Goal: Book appointment/travel/reservation

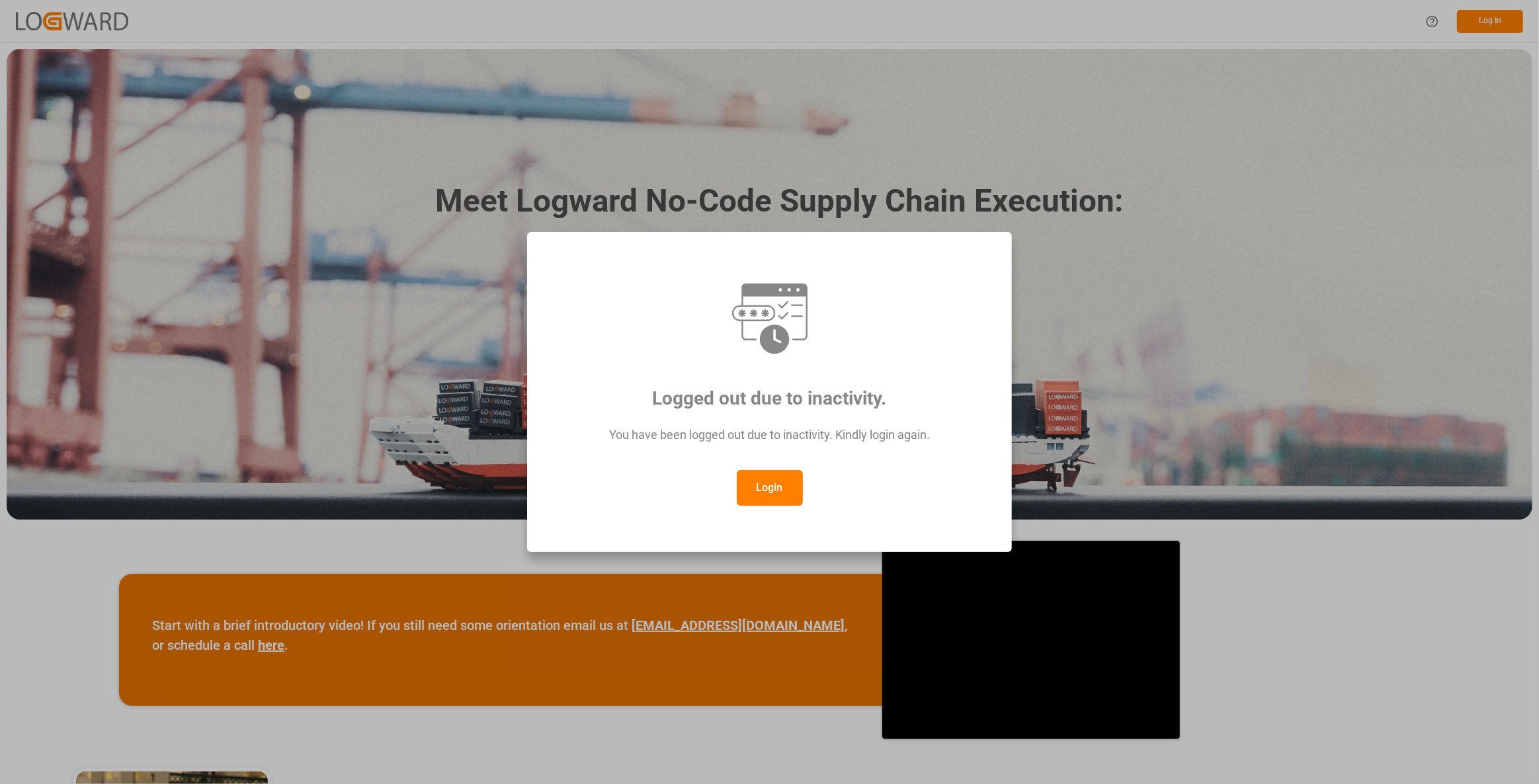
click at [759, 492] on button "Login" at bounding box center [770, 487] width 66 height 36
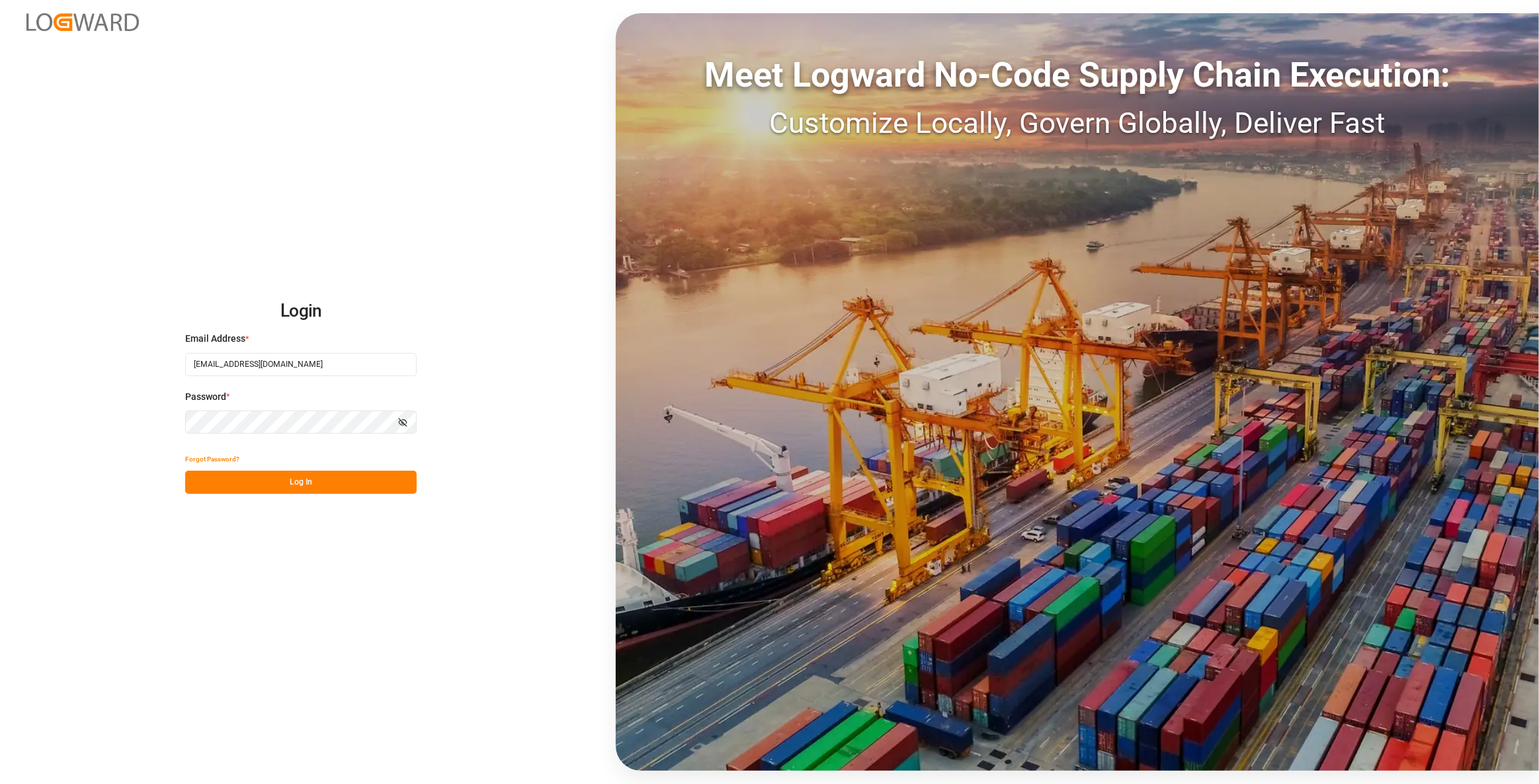
click at [310, 473] on button "Log In" at bounding box center [301, 482] width 232 height 23
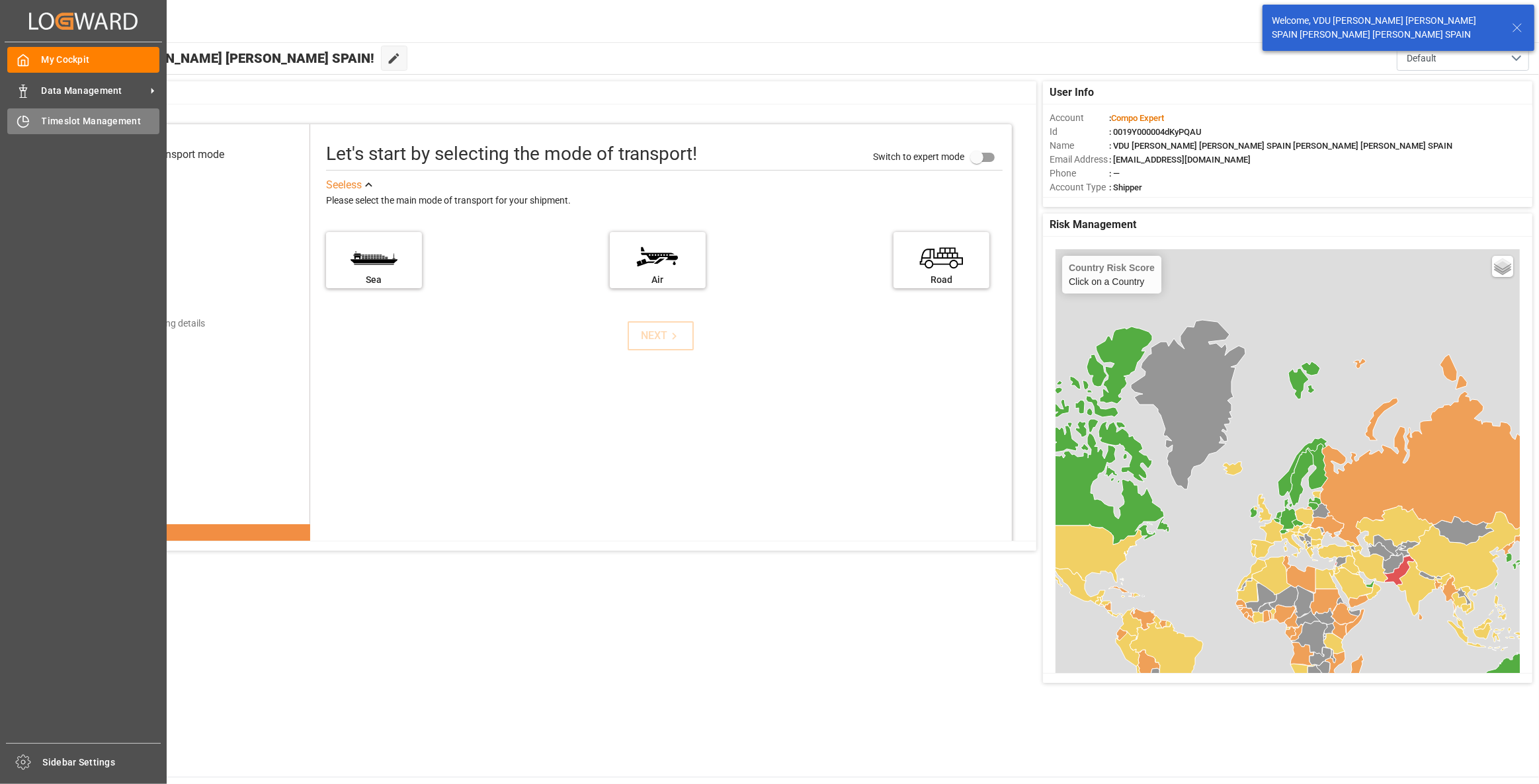
click at [87, 132] on div "Timeslot Management Timeslot Management" at bounding box center [83, 121] width 152 height 26
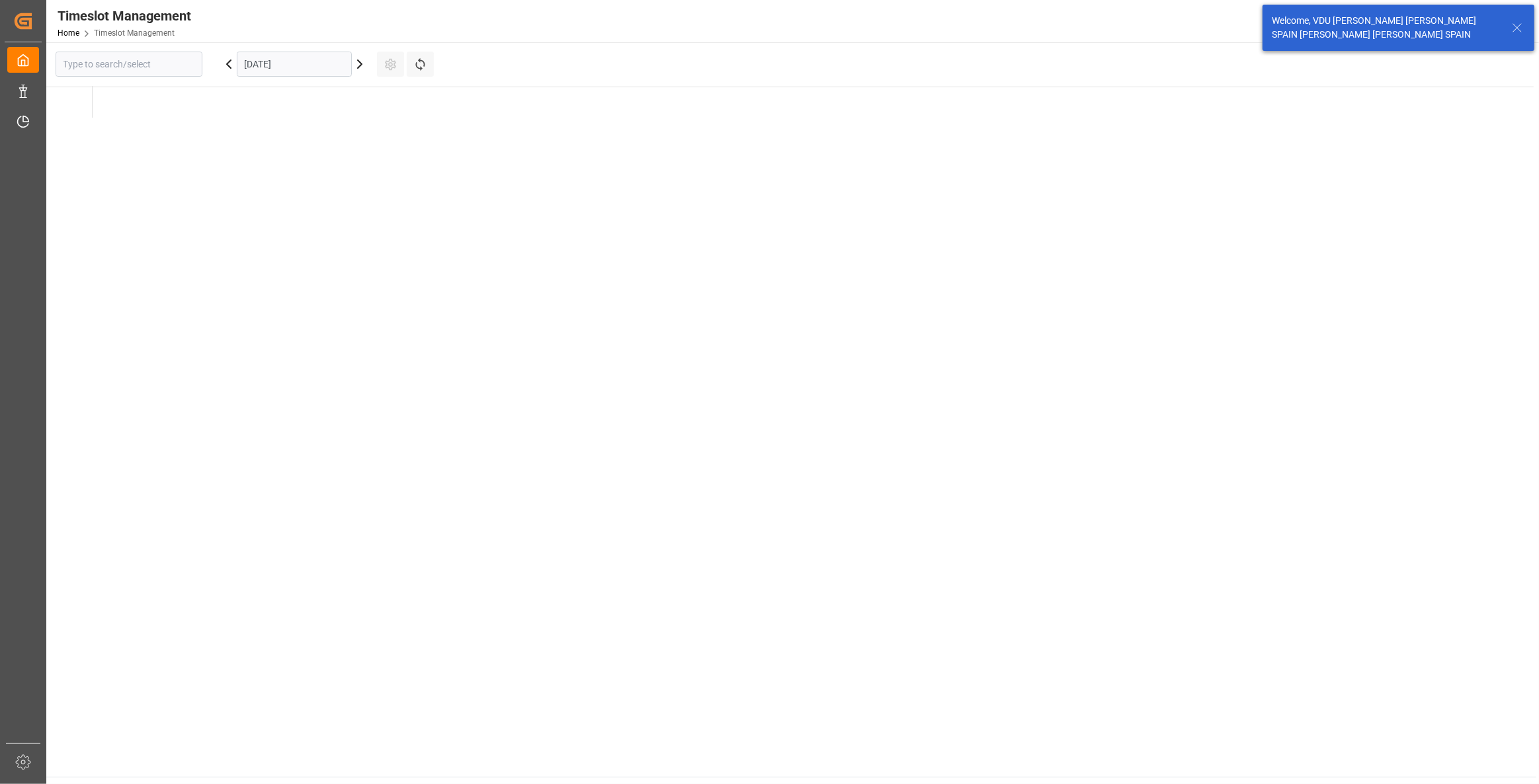
type input "La Vall d [PERSON_NAME]"
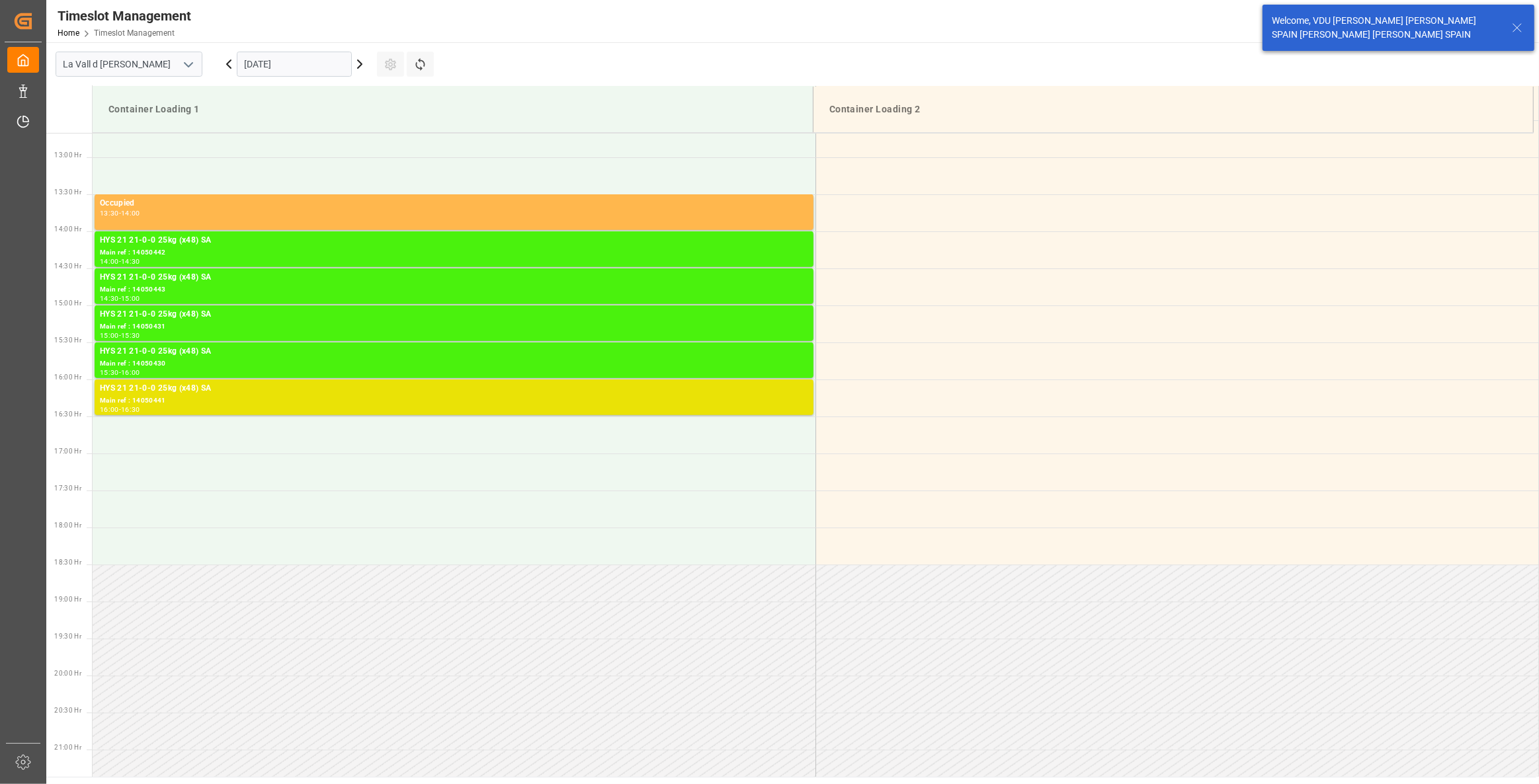
click at [276, 64] on input "[DATE]" at bounding box center [294, 64] width 115 height 25
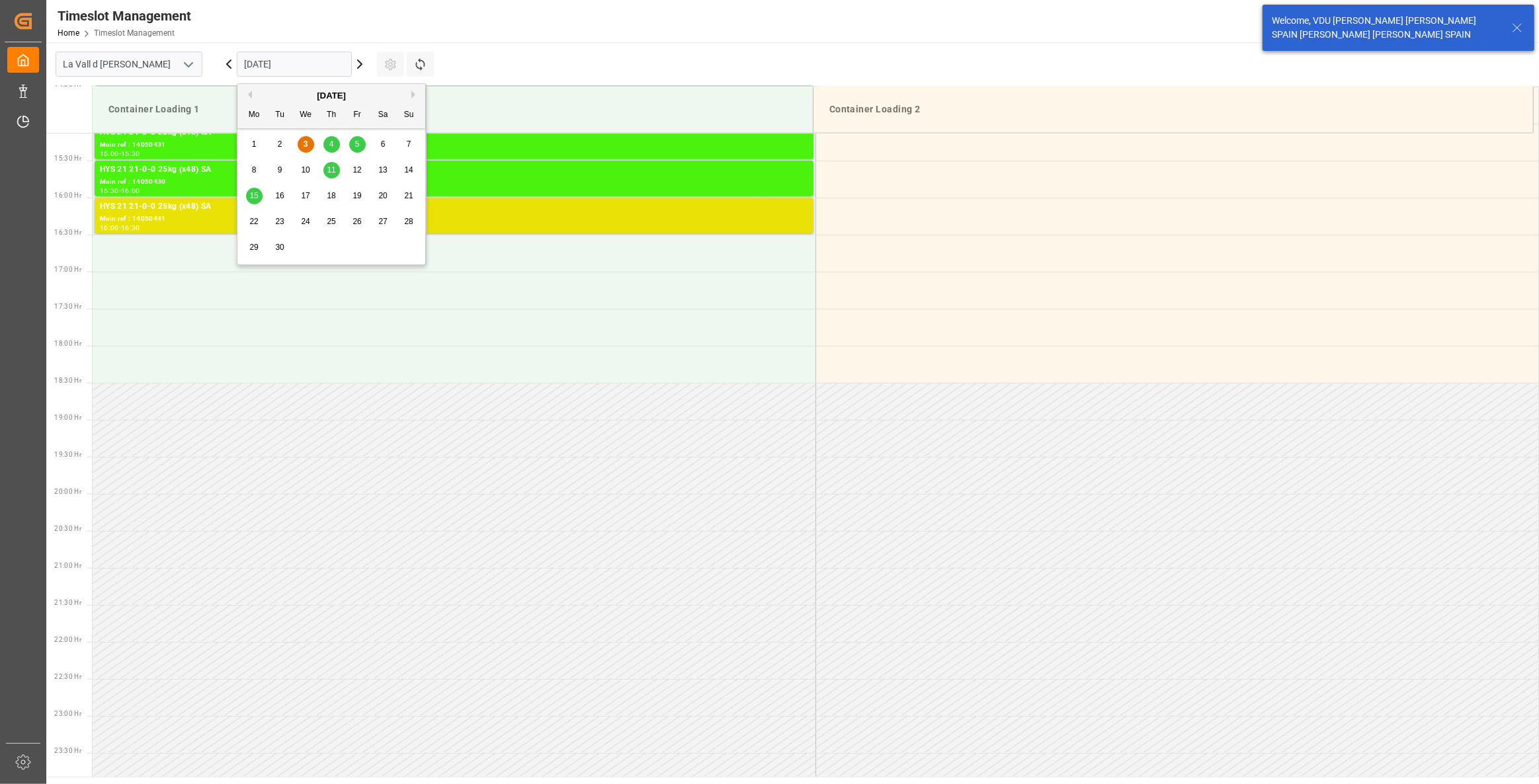
scroll to position [1132, 0]
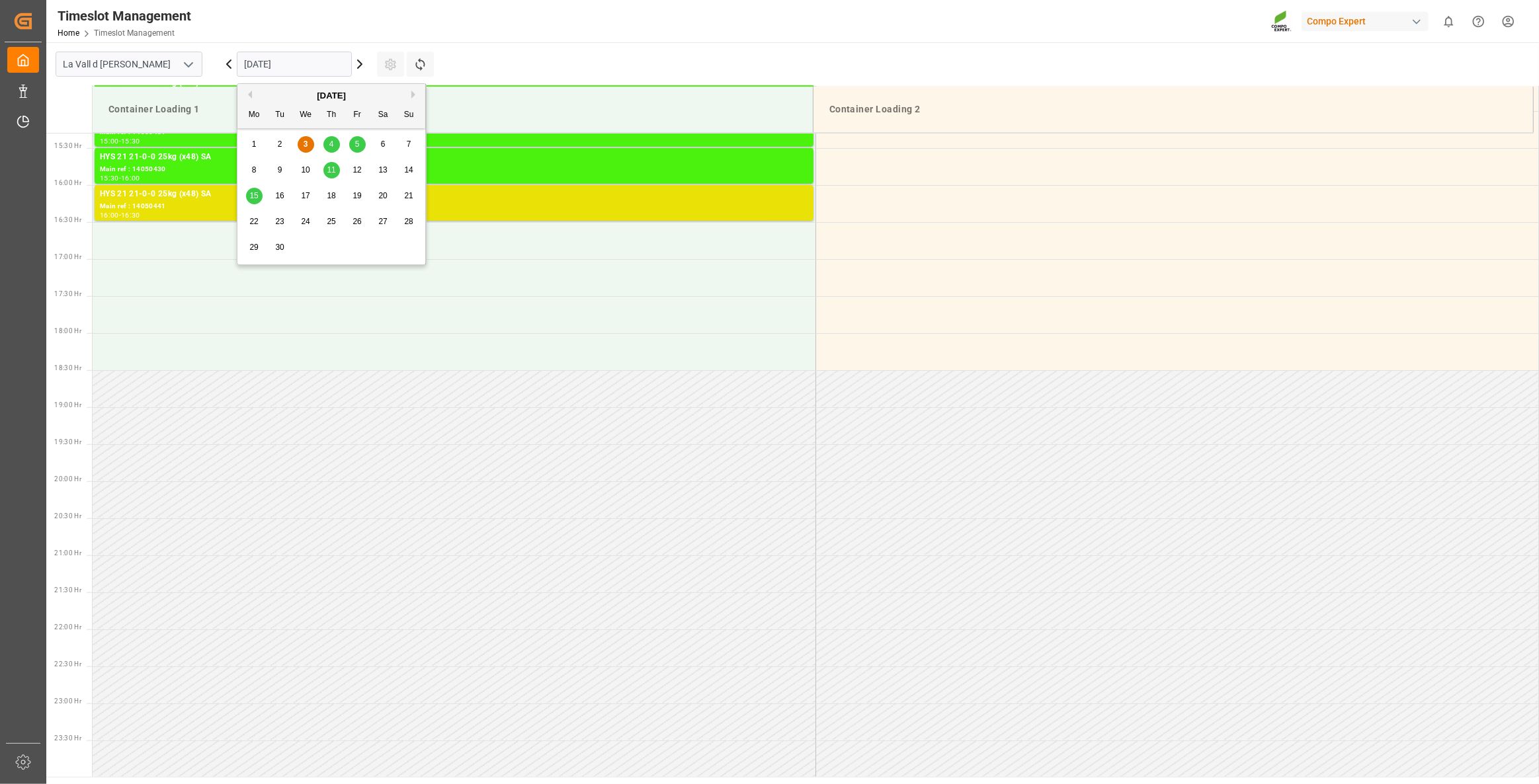
click at [310, 173] on div "10" at bounding box center [306, 170] width 17 height 16
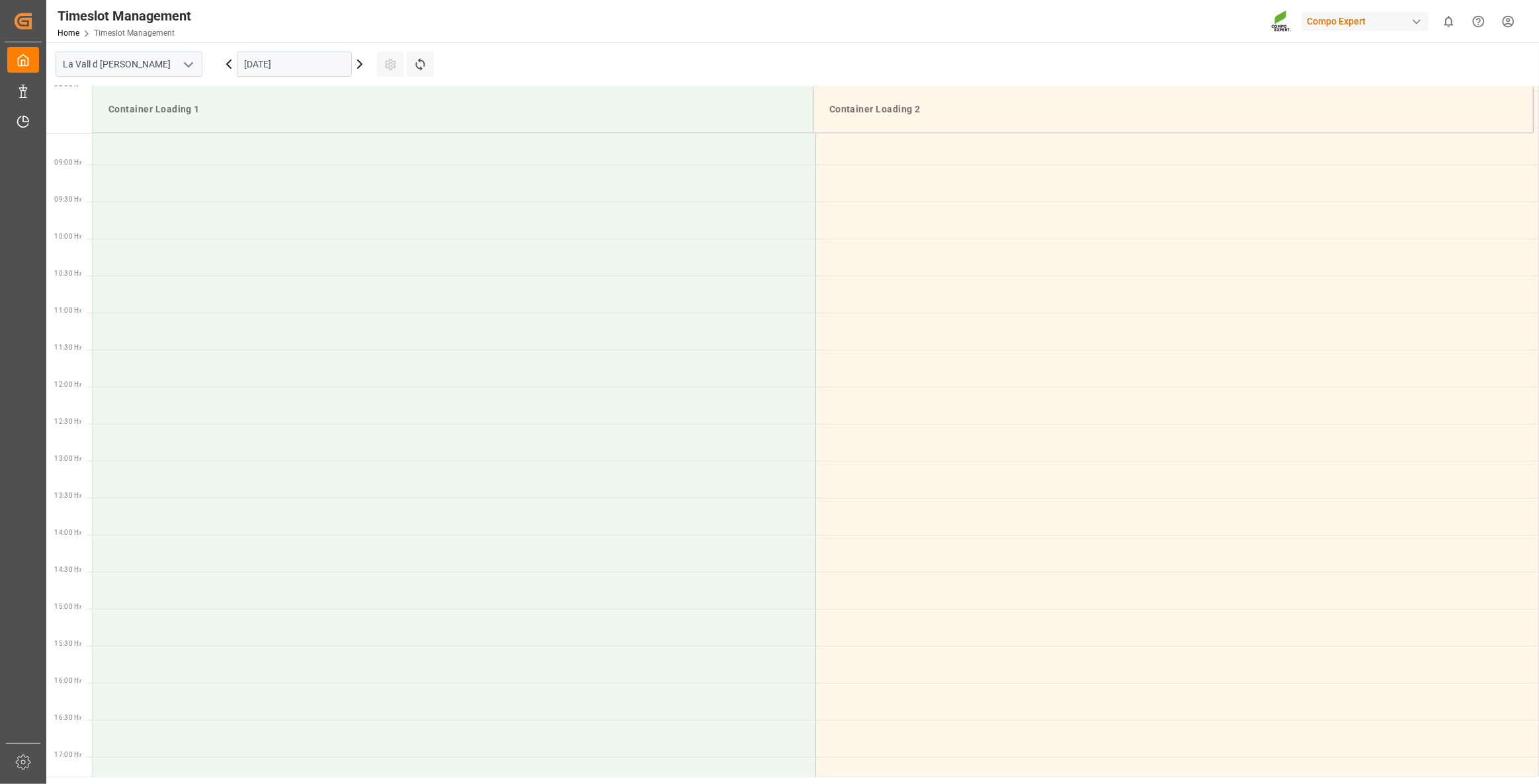
scroll to position [459, 0]
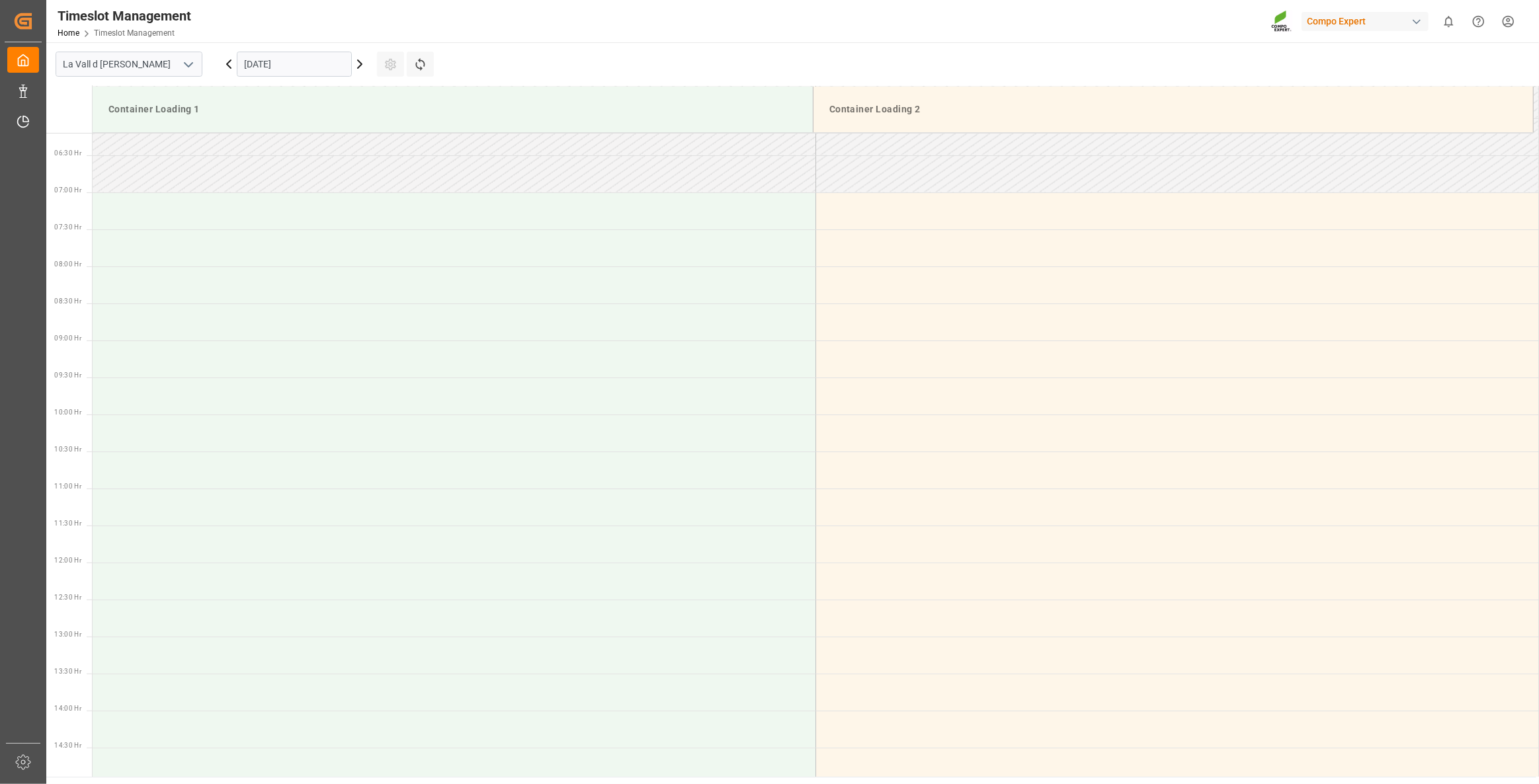
click at [315, 69] on input "[DATE]" at bounding box center [294, 64] width 115 height 25
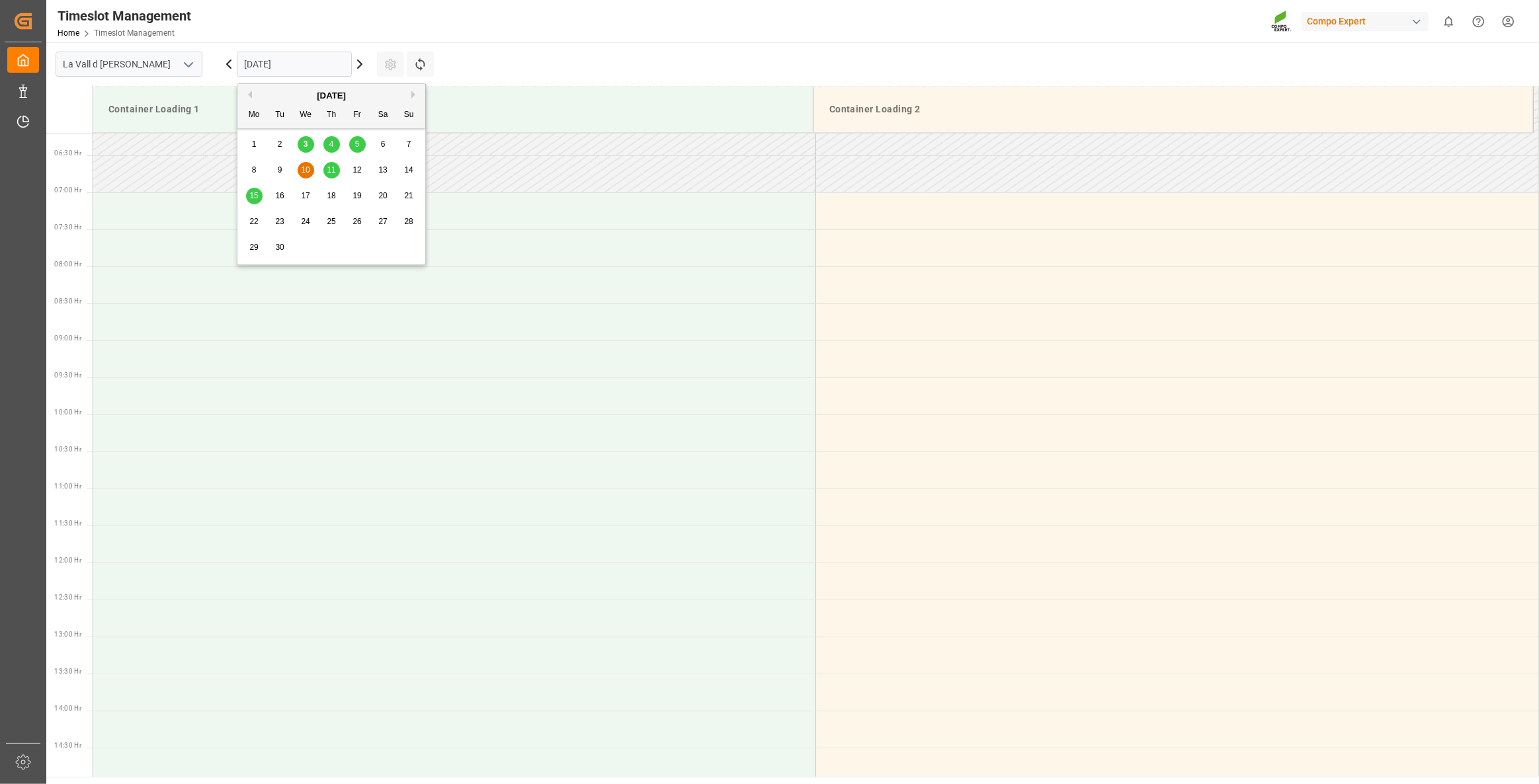
click at [334, 166] on span "11" at bounding box center [331, 170] width 9 height 9
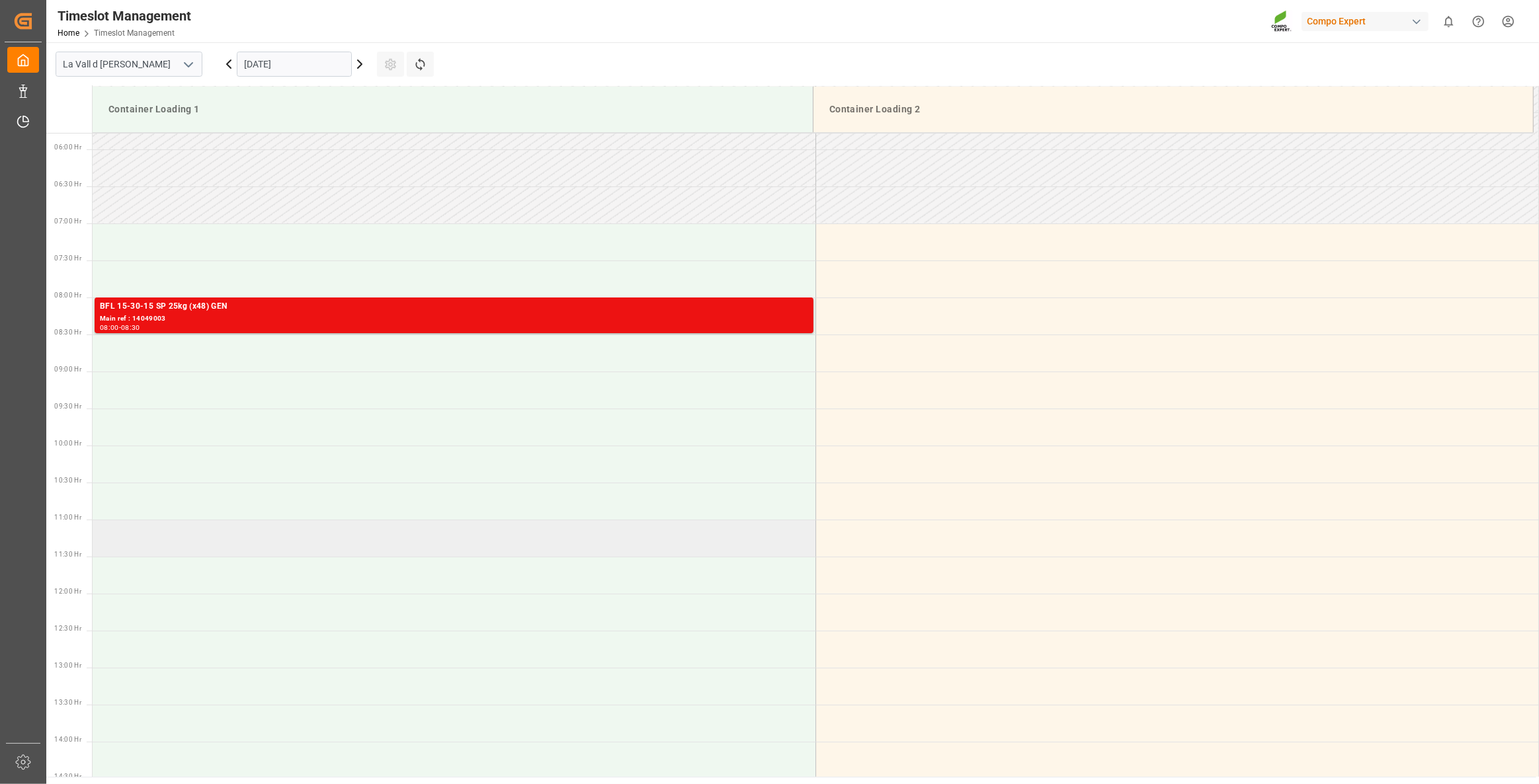
scroll to position [215, 0]
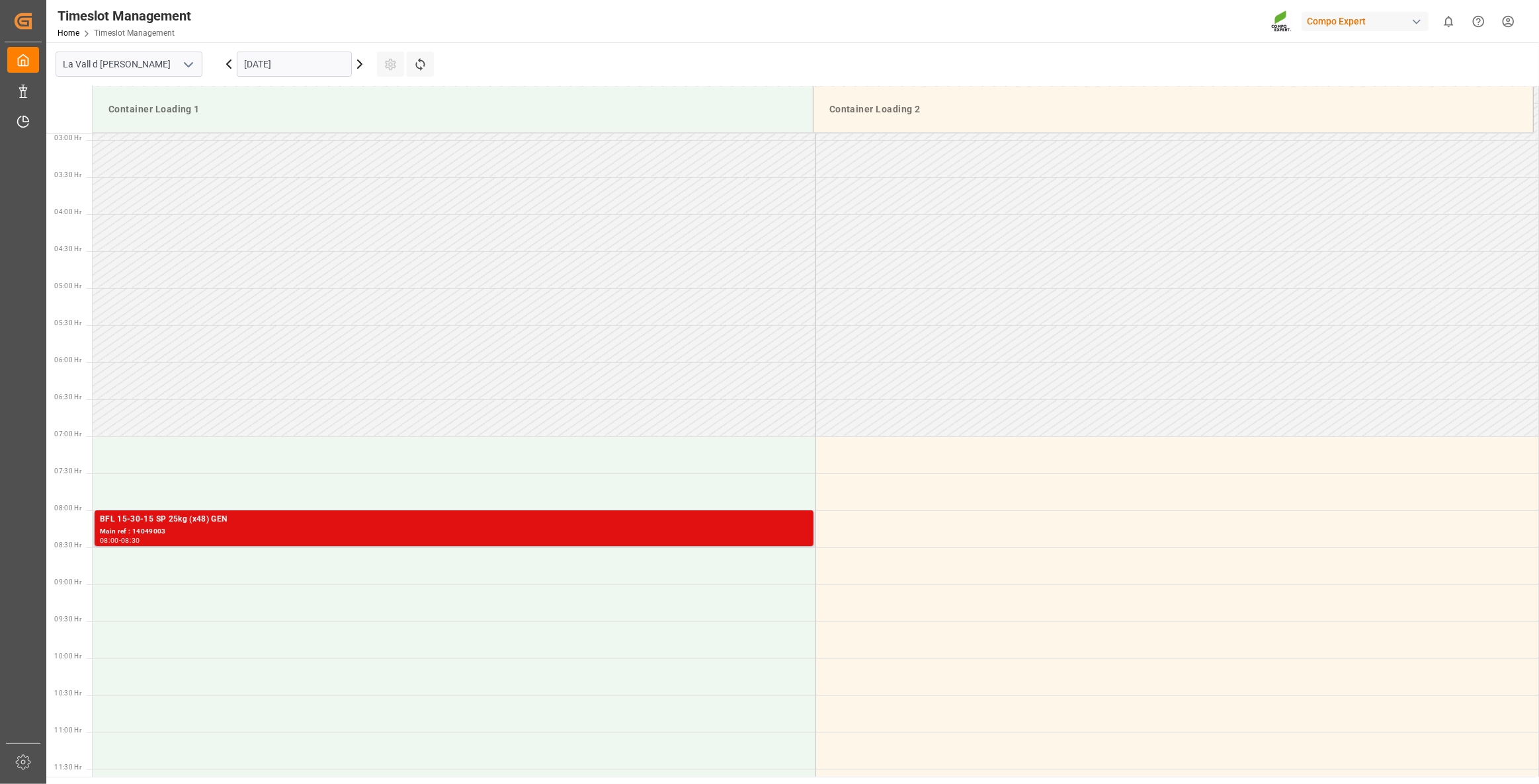
click at [152, 529] on div "Main ref : 14049003" at bounding box center [454, 532] width 708 height 11
